Goal: Communication & Community: Answer question/provide support

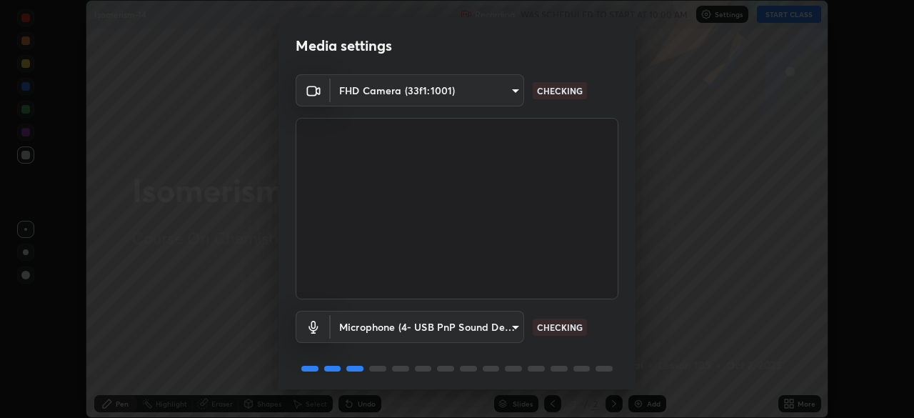
scroll to position [51, 0]
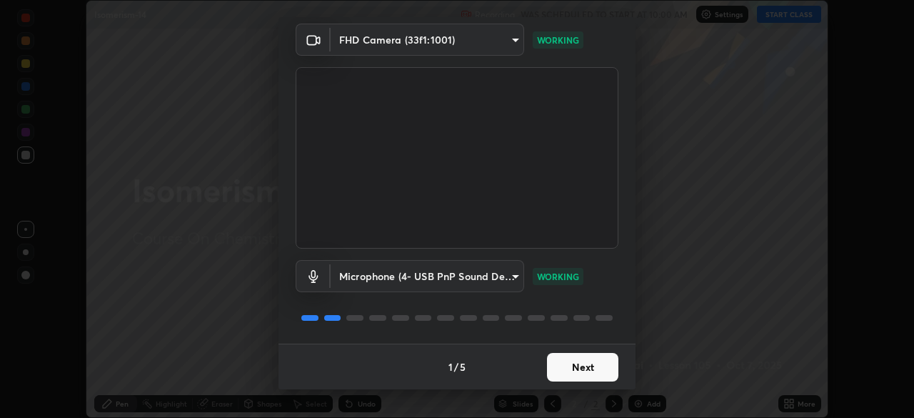
click at [581, 369] on button "Next" at bounding box center [582, 367] width 71 height 29
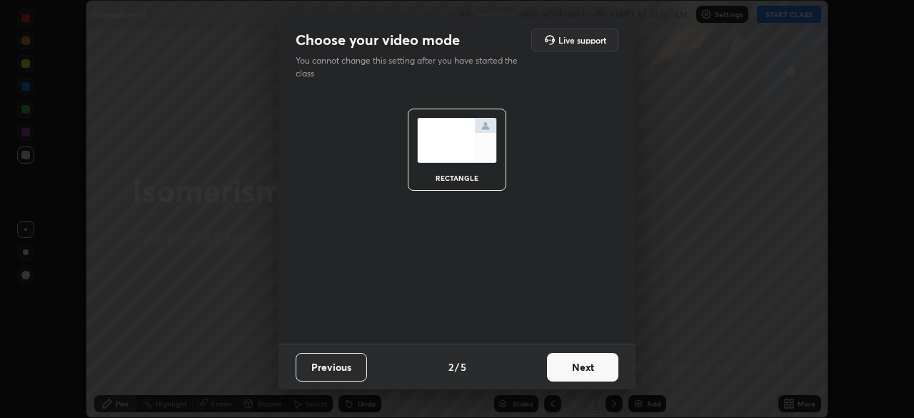
scroll to position [0, 0]
click at [582, 372] on button "Next" at bounding box center [582, 367] width 71 height 29
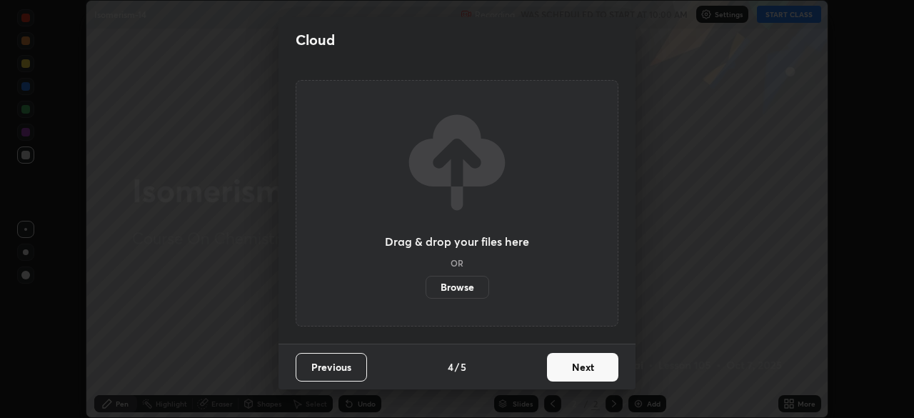
click at [582, 371] on button "Next" at bounding box center [582, 367] width 71 height 29
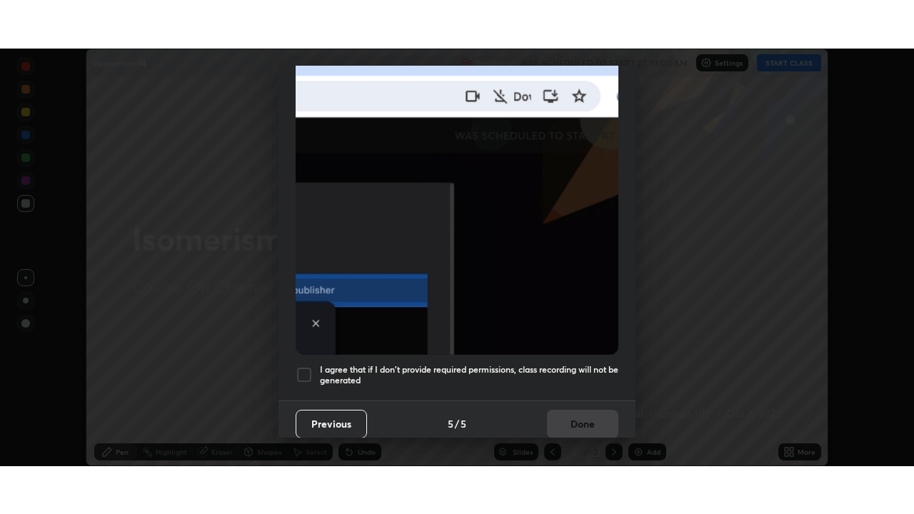
scroll to position [342, 0]
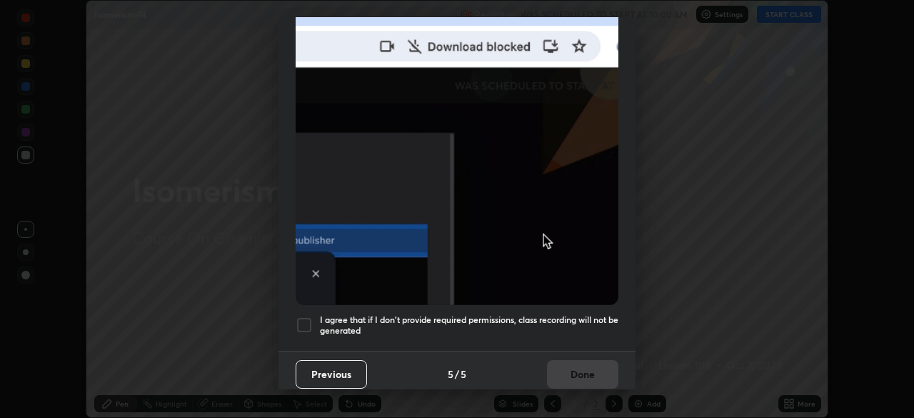
click at [297, 320] on div at bounding box center [303, 324] width 17 height 17
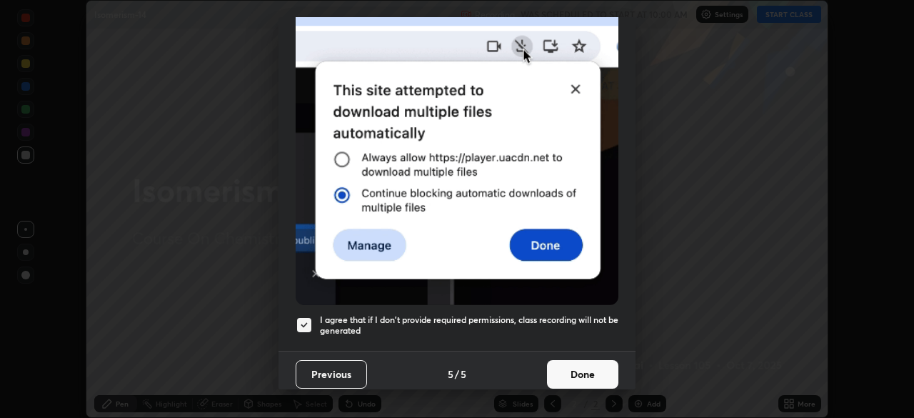
click at [577, 368] on button "Done" at bounding box center [582, 374] width 71 height 29
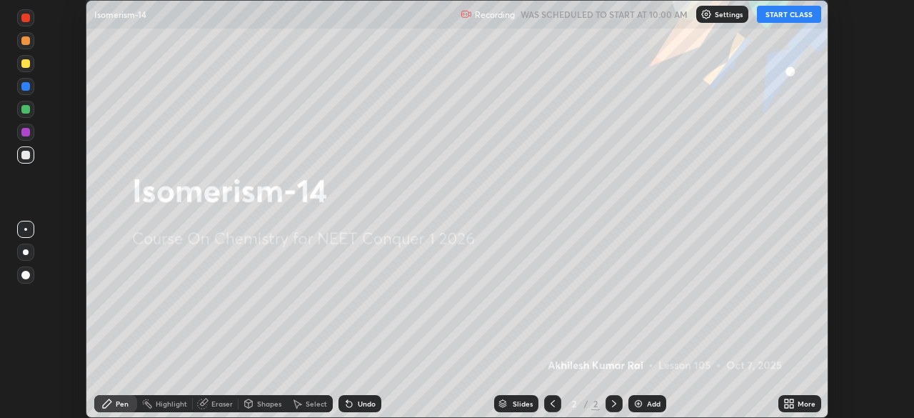
click at [774, 21] on button "START CLASS" at bounding box center [789, 14] width 64 height 17
click at [788, 402] on icon at bounding box center [788, 403] width 11 height 11
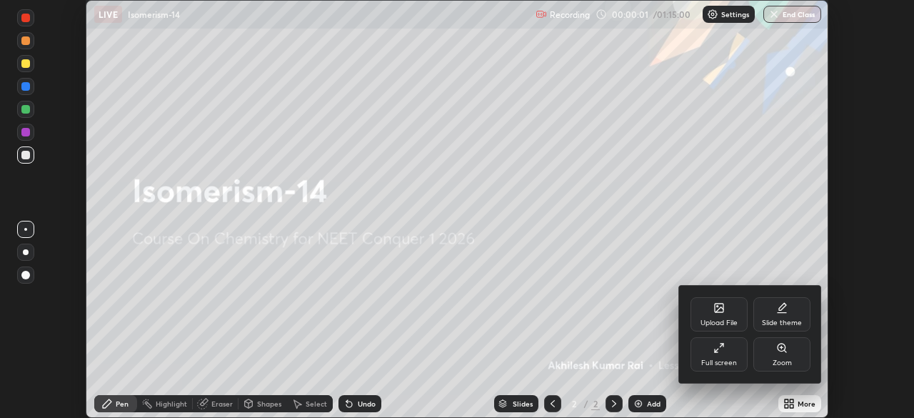
click at [716, 356] on div "Full screen" at bounding box center [718, 354] width 57 height 34
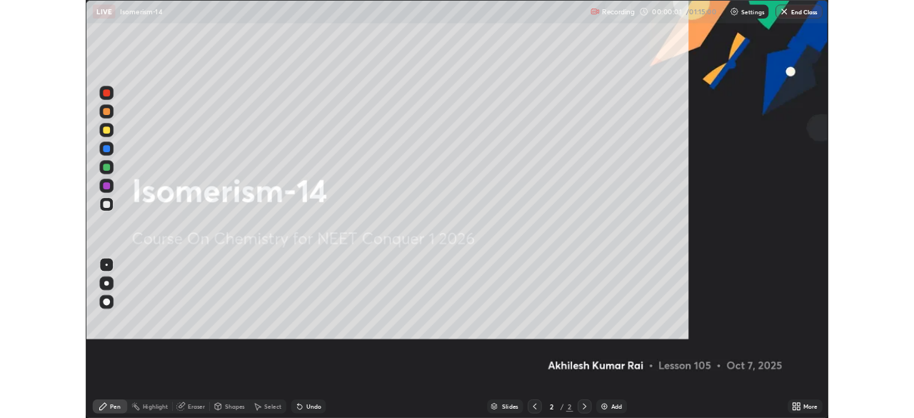
scroll to position [514, 914]
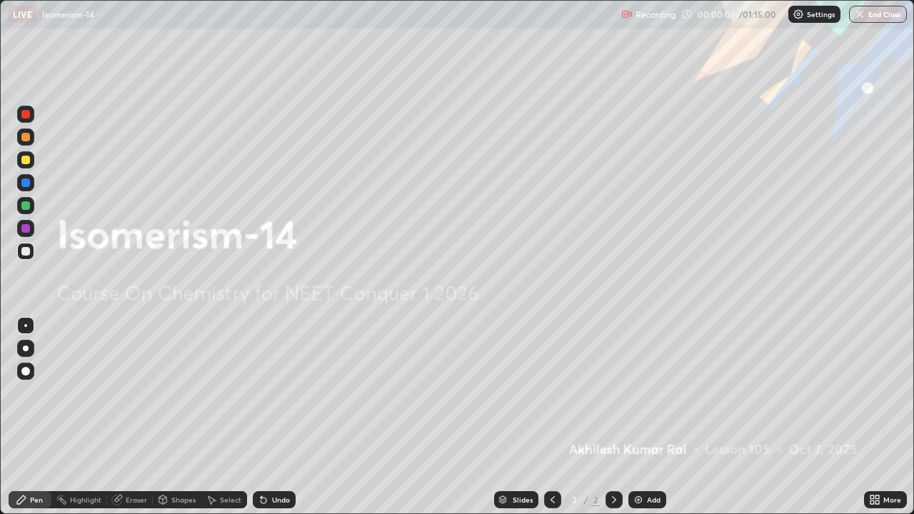
click at [648, 417] on div "Add" at bounding box center [654, 499] width 14 height 7
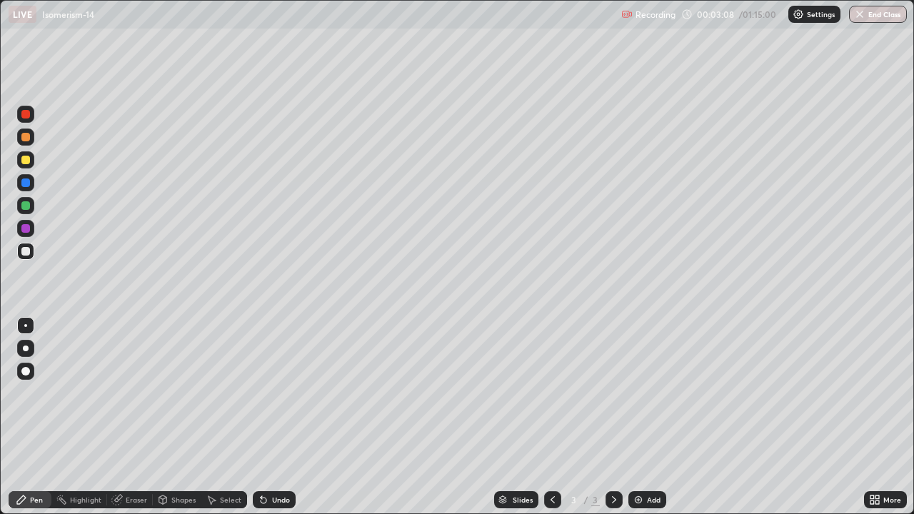
click at [134, 417] on div "Eraser" at bounding box center [130, 499] width 46 height 17
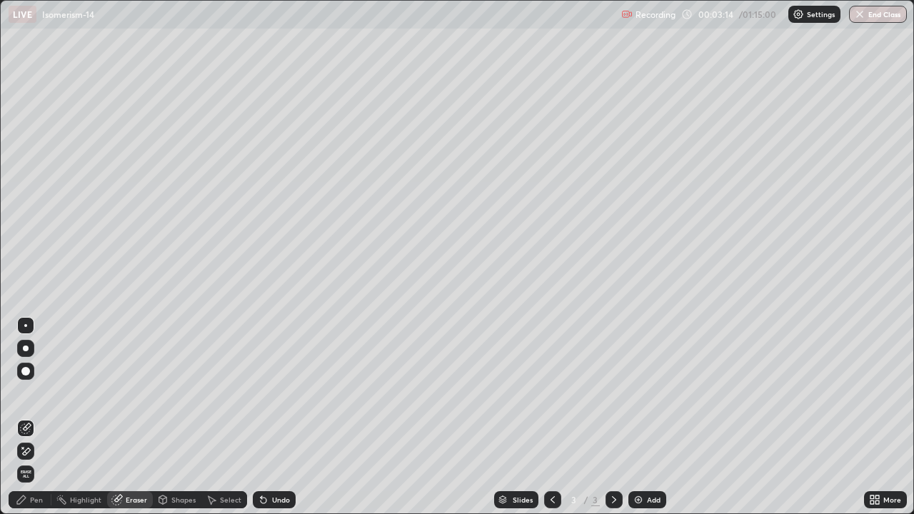
click at [29, 417] on div "Pen" at bounding box center [30, 499] width 43 height 17
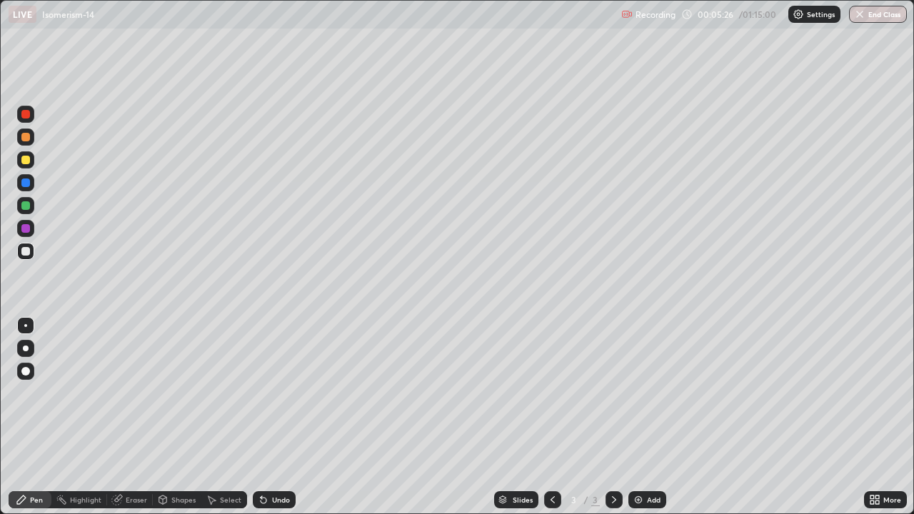
click at [647, 417] on div "Add" at bounding box center [654, 499] width 14 height 7
click at [26, 160] on div at bounding box center [25, 160] width 9 height 9
click at [31, 251] on div at bounding box center [25, 251] width 17 height 17
click at [26, 165] on div at bounding box center [25, 159] width 17 height 17
click at [92, 417] on div "Highlight" at bounding box center [85, 499] width 31 height 7
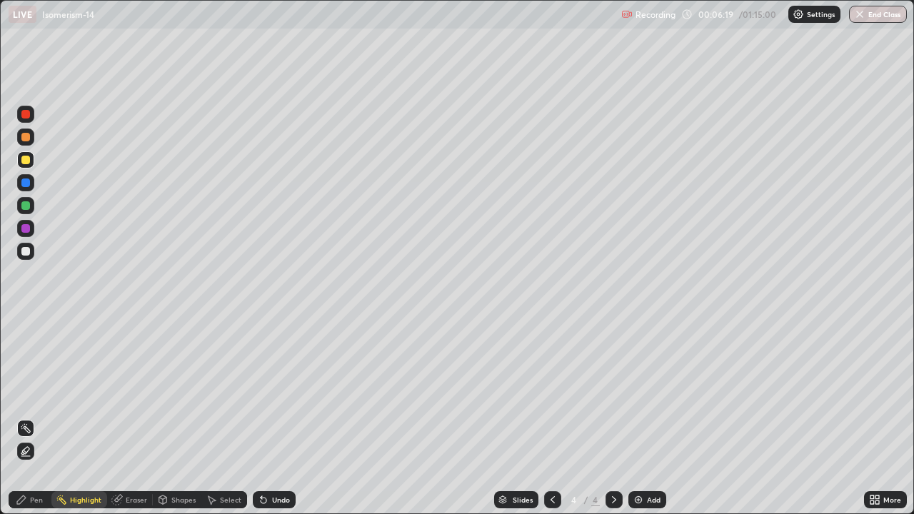
click at [133, 417] on div "Eraser" at bounding box center [136, 499] width 21 height 7
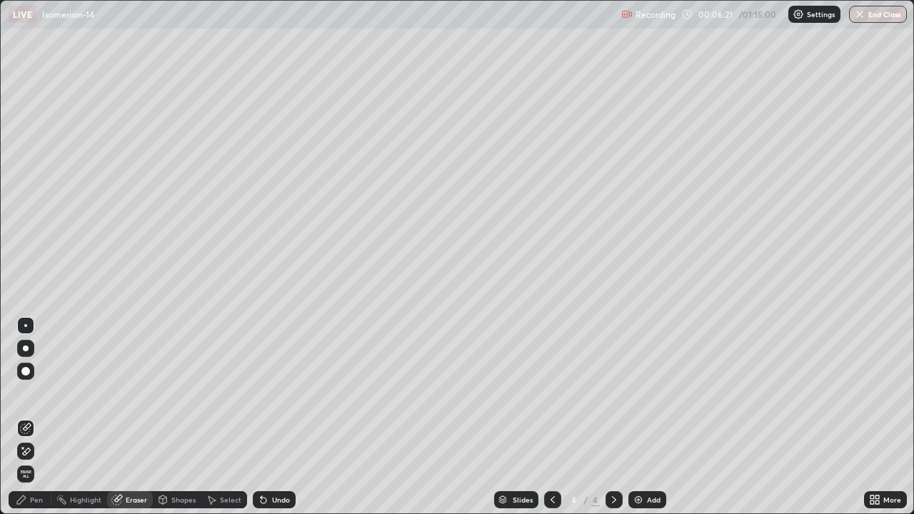
click at [31, 417] on div "Pen" at bounding box center [36, 499] width 13 height 7
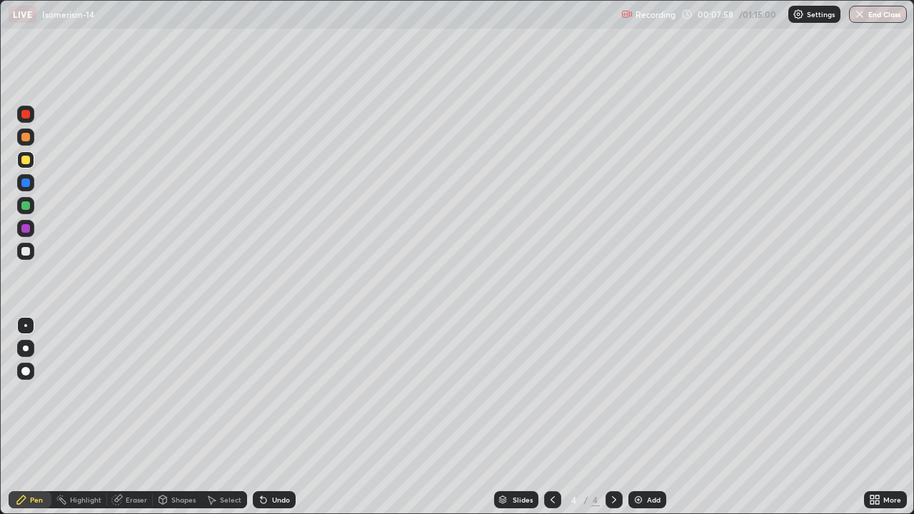
click at [654, 417] on div "Add" at bounding box center [654, 499] width 14 height 7
click at [127, 417] on div "Eraser" at bounding box center [136, 499] width 21 height 7
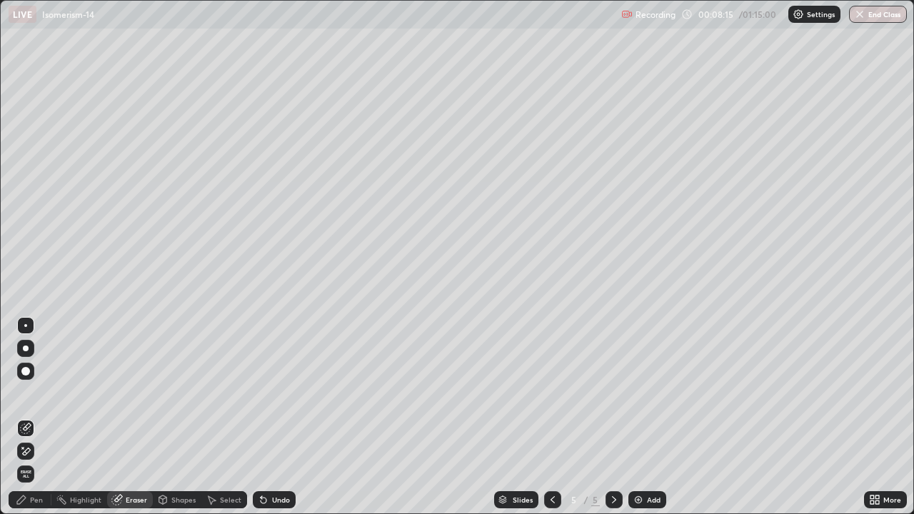
click at [36, 417] on div "Pen" at bounding box center [36, 499] width 13 height 7
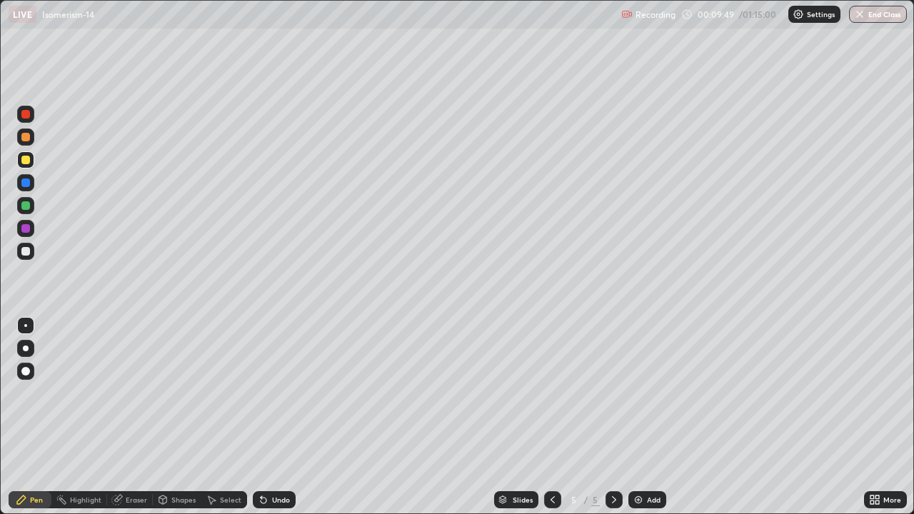
click at [138, 417] on div "Eraser" at bounding box center [136, 499] width 21 height 7
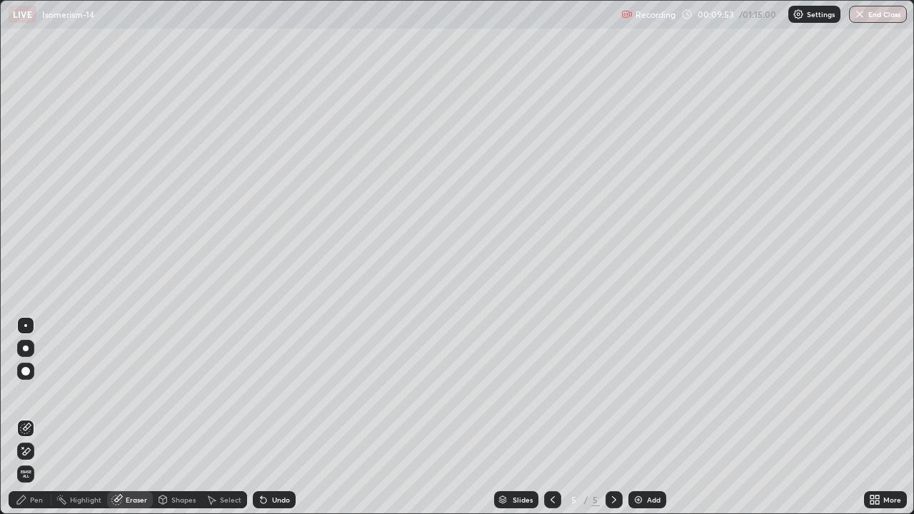
click at [38, 417] on div "Pen" at bounding box center [36, 499] width 13 height 7
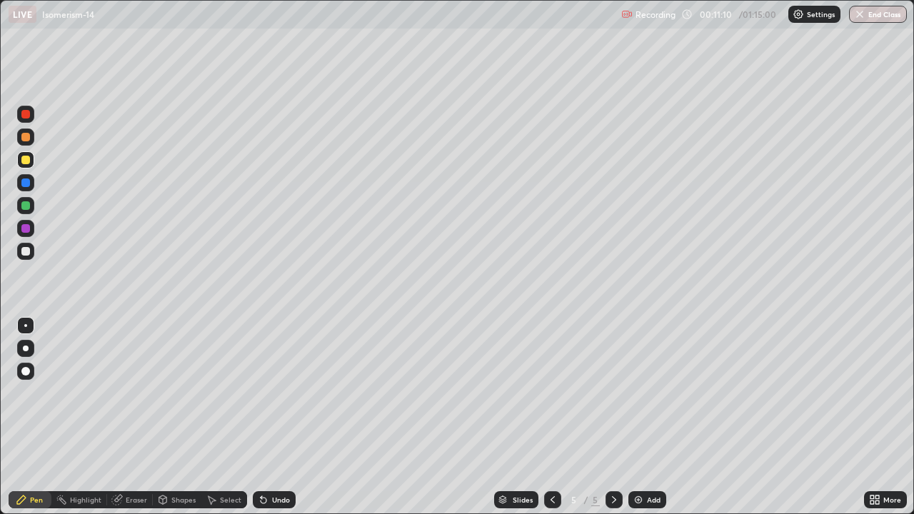
click at [95, 417] on div "Highlight" at bounding box center [85, 499] width 31 height 7
click at [126, 417] on div "Eraser" at bounding box center [136, 499] width 21 height 7
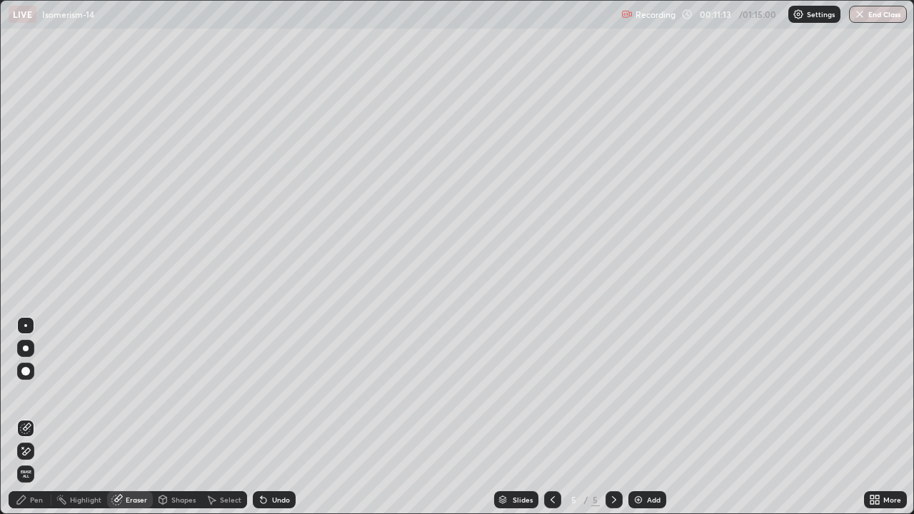
click at [31, 417] on div "Pen" at bounding box center [30, 499] width 43 height 17
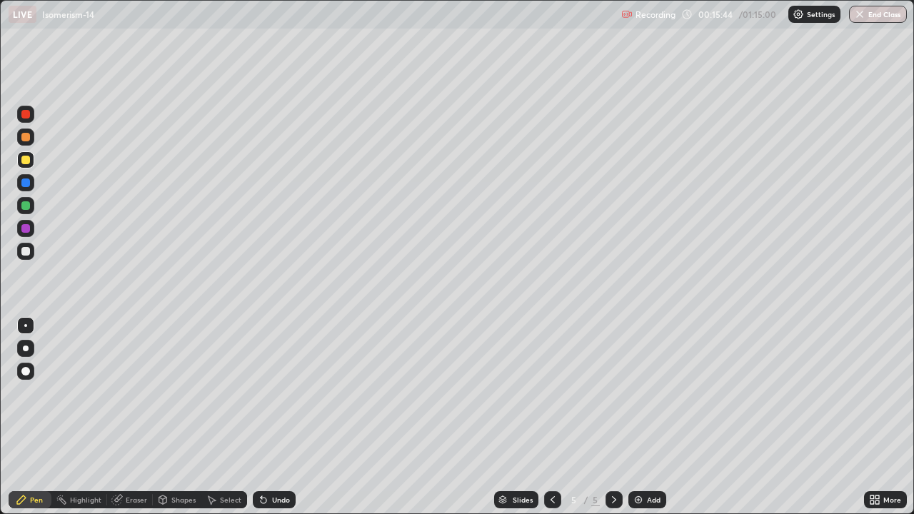
click at [647, 417] on div "Add" at bounding box center [654, 499] width 14 height 7
click at [26, 252] on div at bounding box center [25, 251] width 9 height 9
click at [814, 417] on div "Slides 6 / 6 Add" at bounding box center [579, 499] width 568 height 29
click at [136, 417] on div "Eraser" at bounding box center [136, 499] width 21 height 7
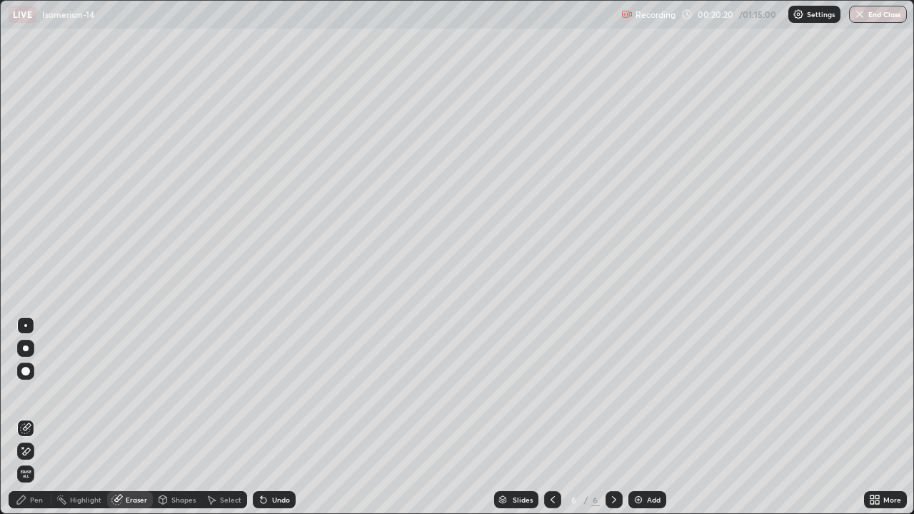
click at [27, 417] on icon at bounding box center [21, 499] width 11 height 11
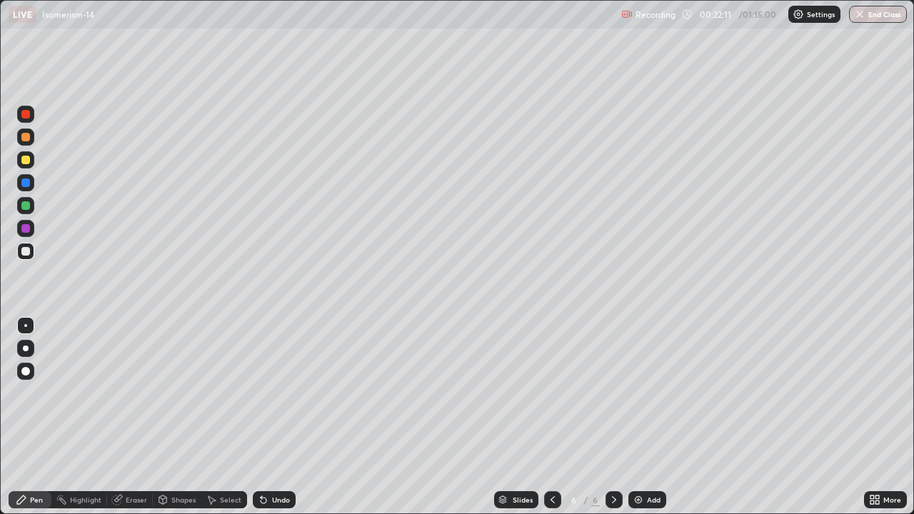
click at [26, 168] on div at bounding box center [25, 159] width 17 height 17
click at [131, 417] on div "Eraser" at bounding box center [136, 499] width 21 height 7
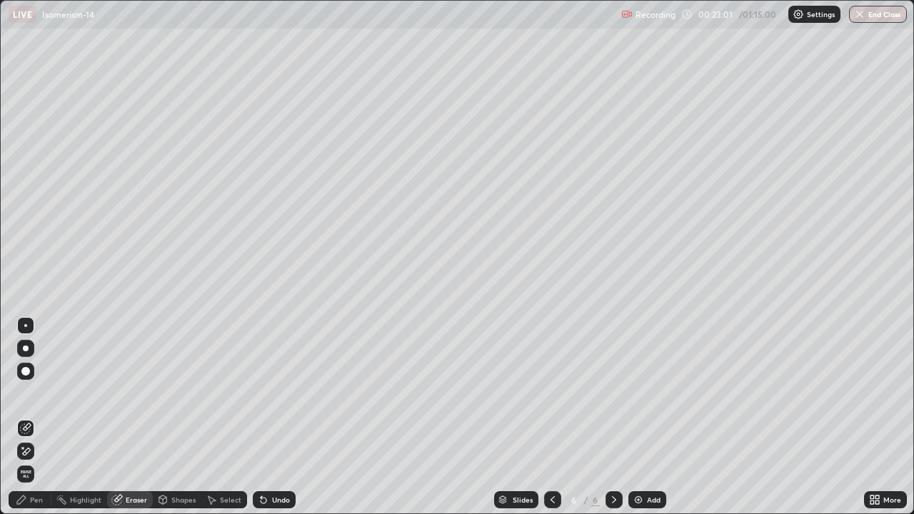
click at [34, 417] on div "Pen" at bounding box center [36, 499] width 13 height 7
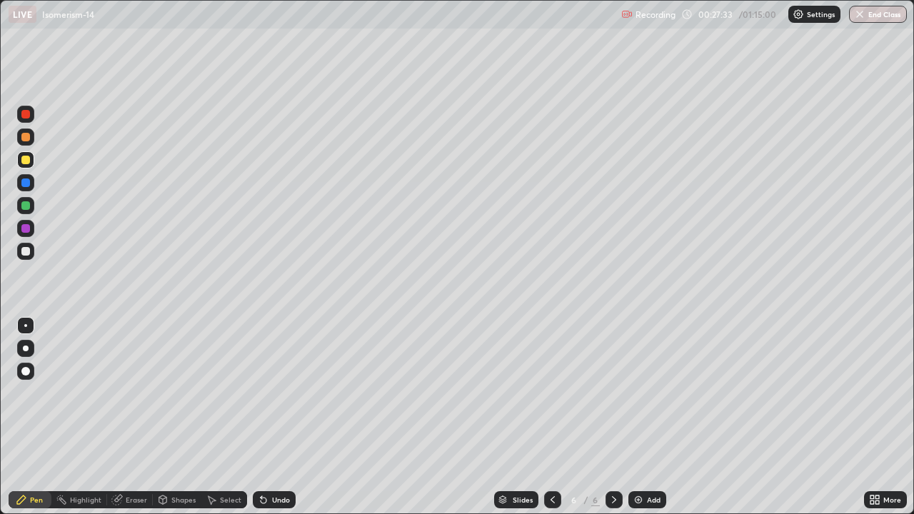
click at [651, 417] on div "Add" at bounding box center [647, 499] width 38 height 17
click at [26, 251] on div at bounding box center [25, 251] width 9 height 9
click at [253, 417] on div "Undo" at bounding box center [271, 499] width 49 height 29
click at [26, 161] on div at bounding box center [25, 160] width 9 height 9
click at [640, 417] on img at bounding box center [637, 499] width 11 height 11
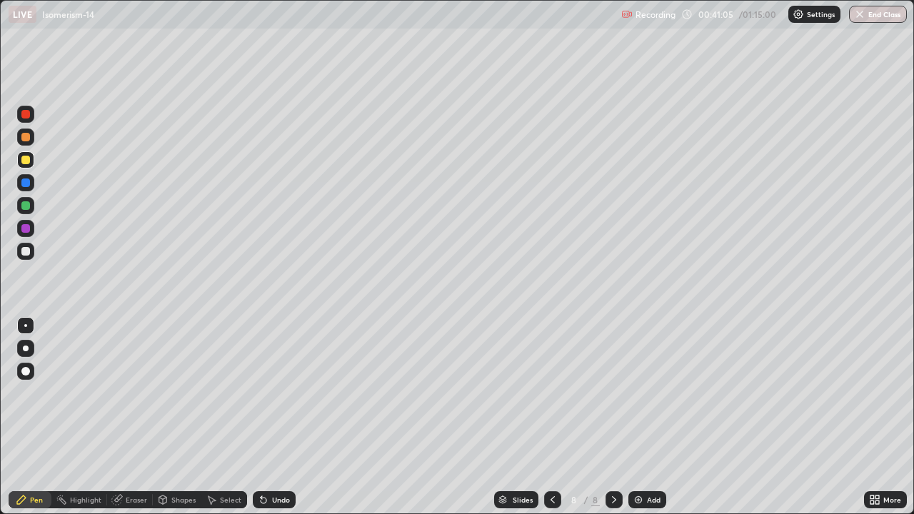
click at [28, 248] on div at bounding box center [25, 251] width 9 height 9
click at [29, 166] on div at bounding box center [25, 159] width 17 height 17
click at [31, 253] on div at bounding box center [25, 251] width 17 height 17
click at [652, 417] on div "Add" at bounding box center [654, 499] width 14 height 7
click at [653, 417] on div "Add" at bounding box center [654, 499] width 14 height 7
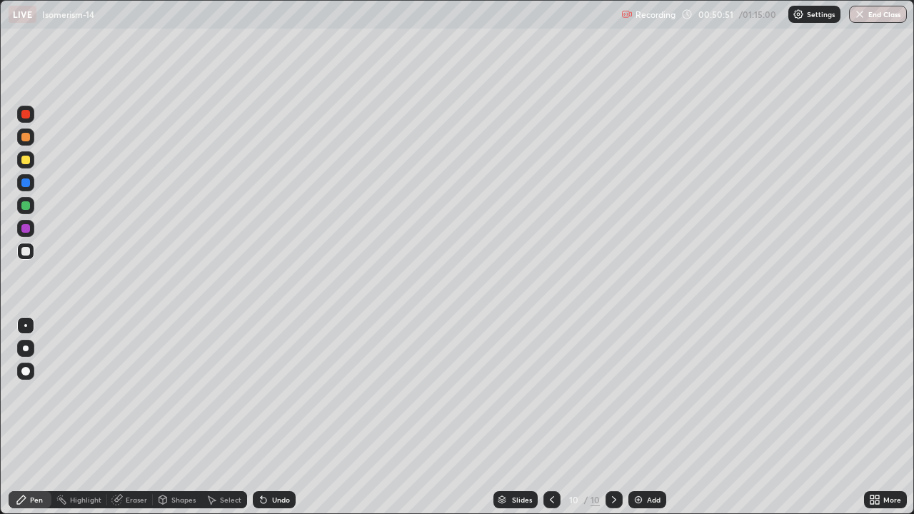
click at [135, 417] on div "Eraser" at bounding box center [136, 499] width 21 height 7
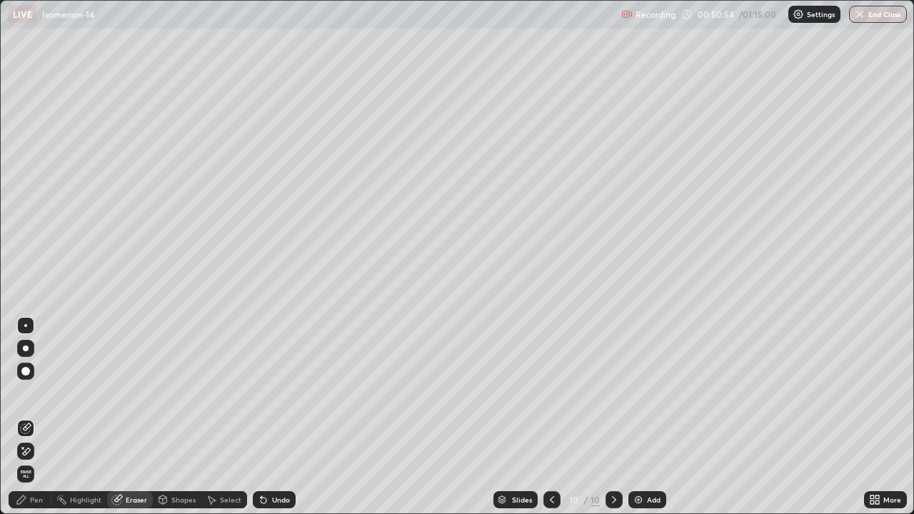
click at [36, 417] on div "Pen" at bounding box center [36, 499] width 13 height 7
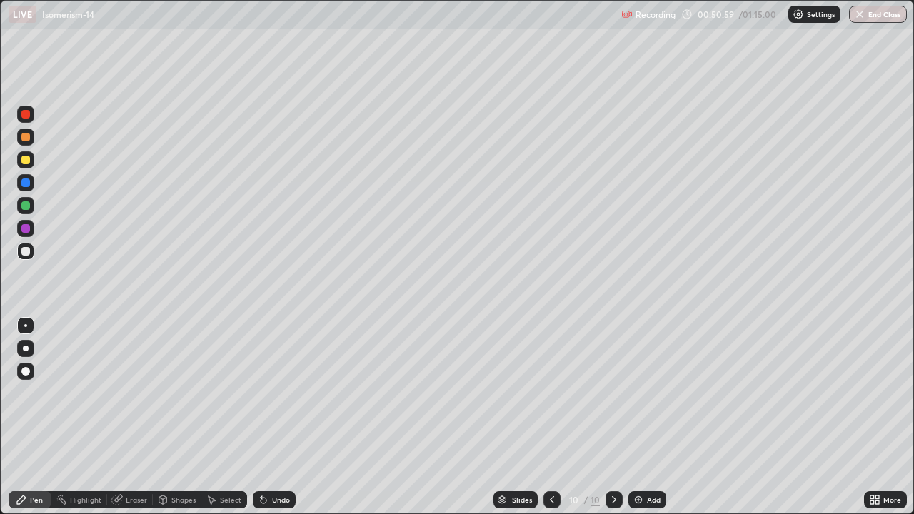
click at [139, 417] on div "Eraser" at bounding box center [136, 499] width 21 height 7
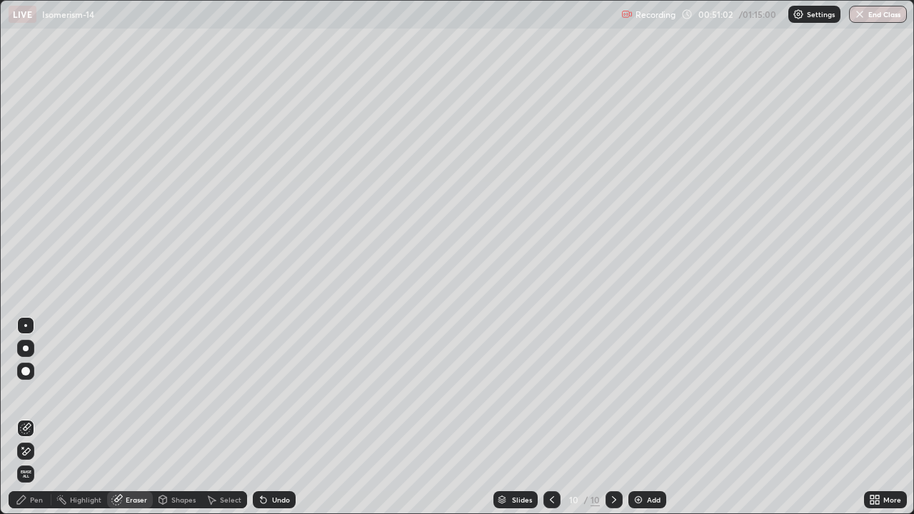
click at [36, 417] on div "Pen" at bounding box center [36, 499] width 13 height 7
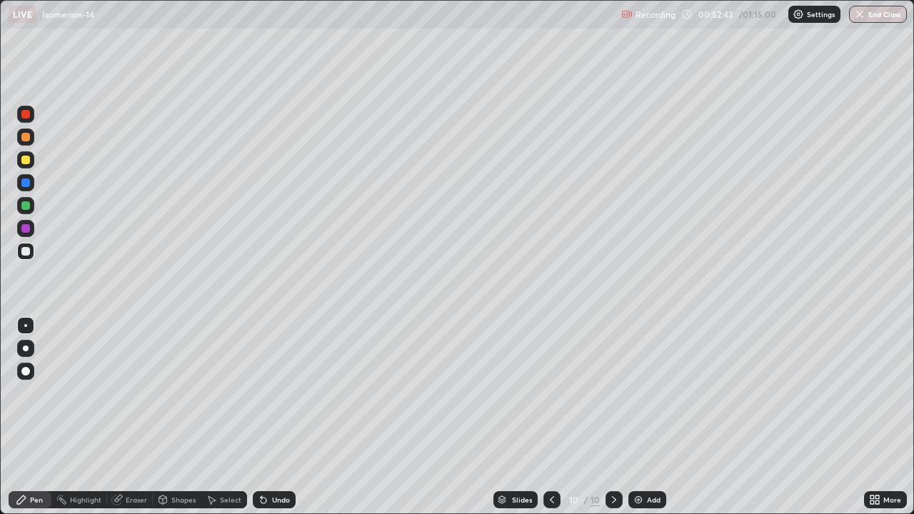
click at [29, 161] on div at bounding box center [25, 160] width 9 height 9
click at [133, 417] on div "Eraser" at bounding box center [136, 499] width 21 height 7
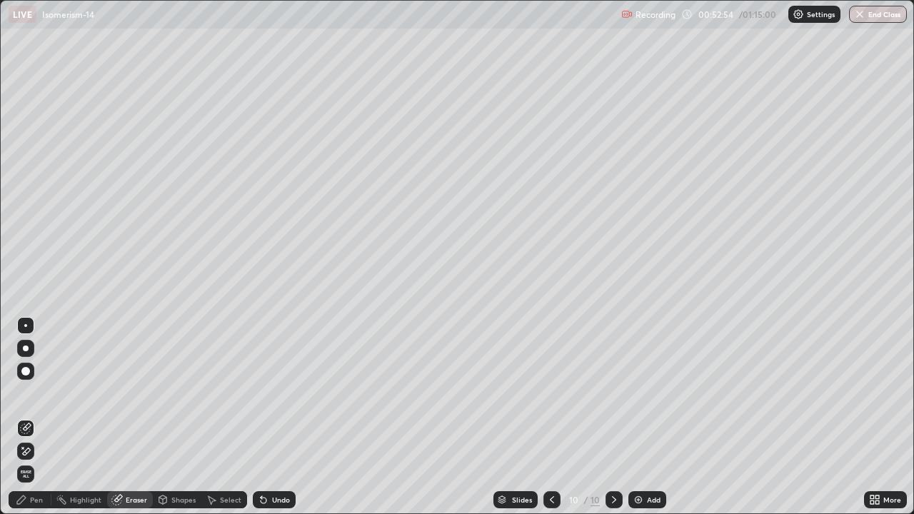
click at [29, 417] on div "Pen" at bounding box center [30, 499] width 43 height 17
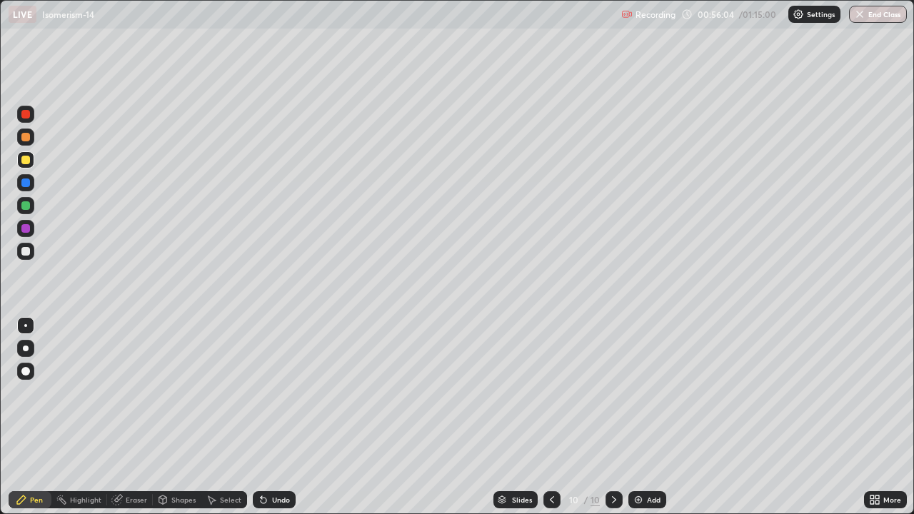
click at [647, 417] on div "Add" at bounding box center [654, 499] width 14 height 7
click at [31, 254] on div at bounding box center [25, 251] width 17 height 17
click at [661, 417] on div "Add" at bounding box center [647, 499] width 38 height 17
click at [26, 258] on div at bounding box center [25, 251] width 17 height 17
click at [26, 157] on div at bounding box center [25, 160] width 9 height 9
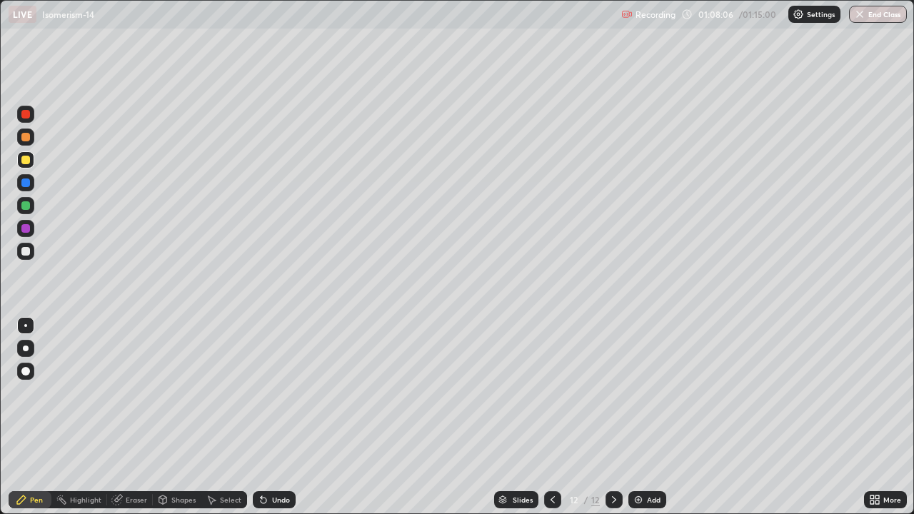
click at [651, 417] on div "Add" at bounding box center [654, 499] width 14 height 7
click at [30, 257] on div at bounding box center [25, 251] width 17 height 17
click at [883, 15] on button "End Class" at bounding box center [878, 14] width 56 height 17
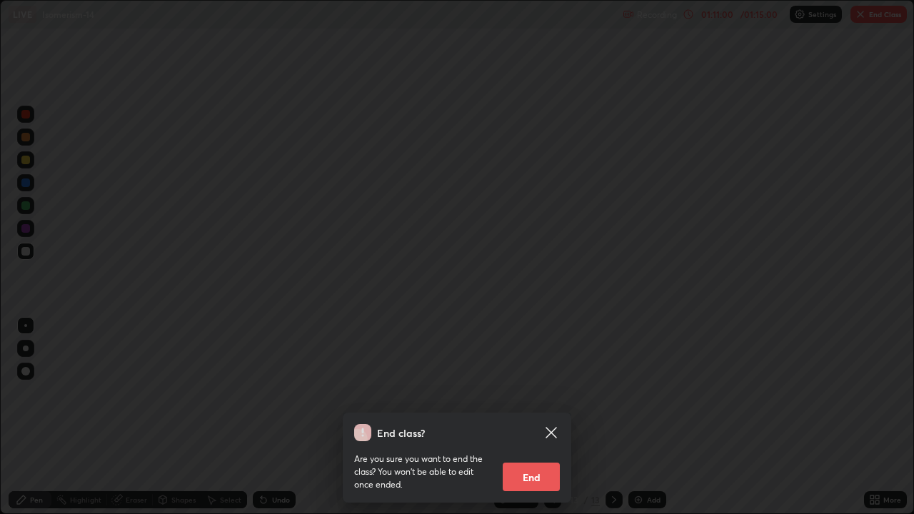
click at [547, 417] on button "End" at bounding box center [530, 476] width 57 height 29
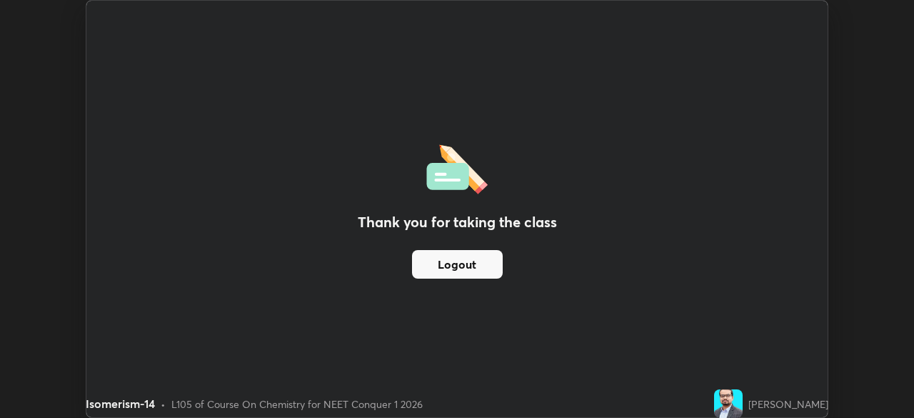
scroll to position [70953, 70457]
